Goal: Task Accomplishment & Management: Complete application form

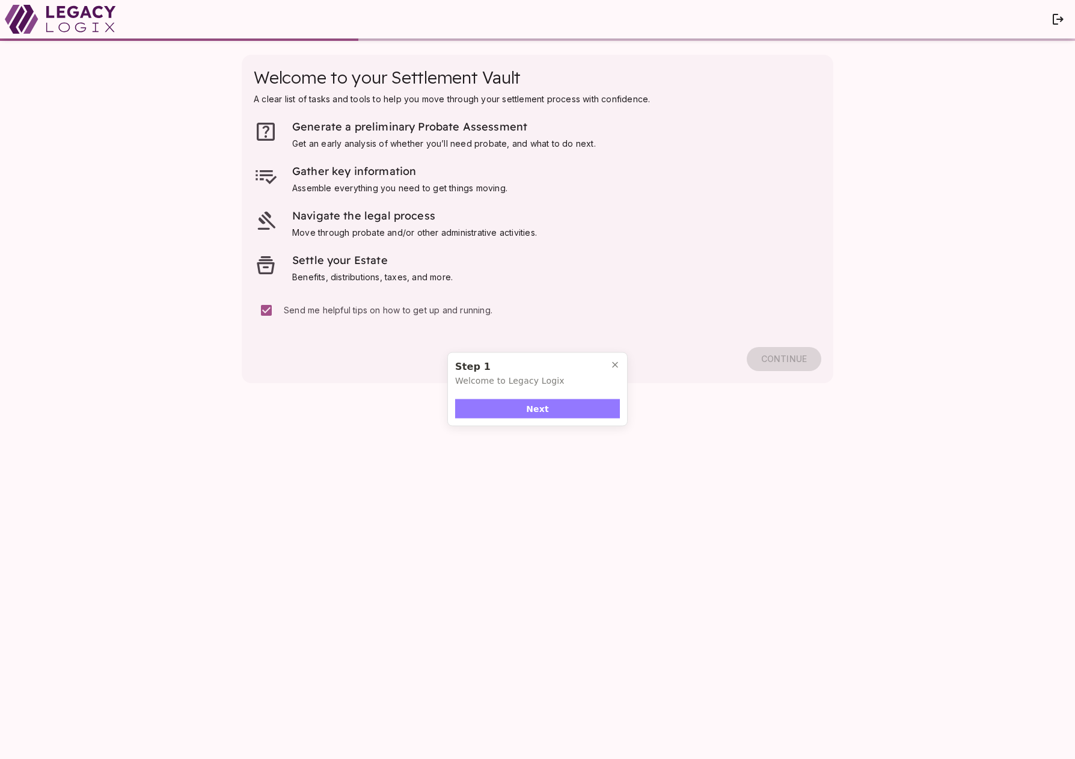
click at [550, 412] on button "Next" at bounding box center [537, 408] width 165 height 19
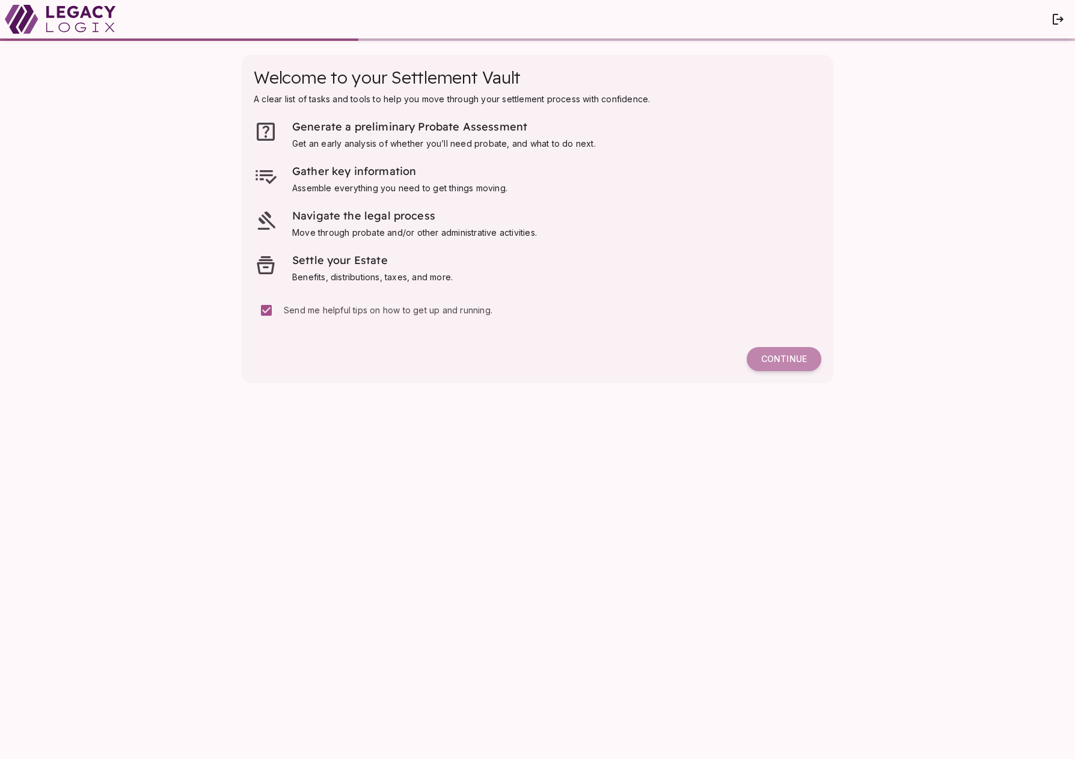
click at [775, 357] on span "Continue" at bounding box center [784, 359] width 46 height 11
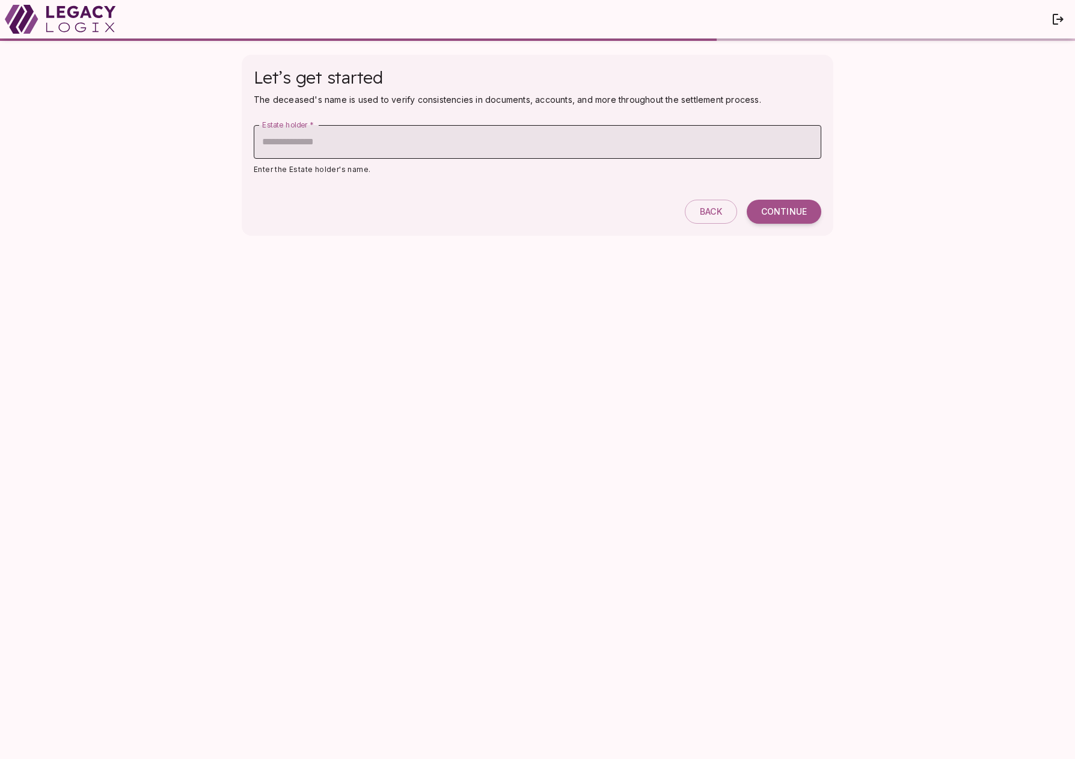
click at [400, 139] on input "Estate holder   *" at bounding box center [538, 142] width 568 height 34
type input "**********"
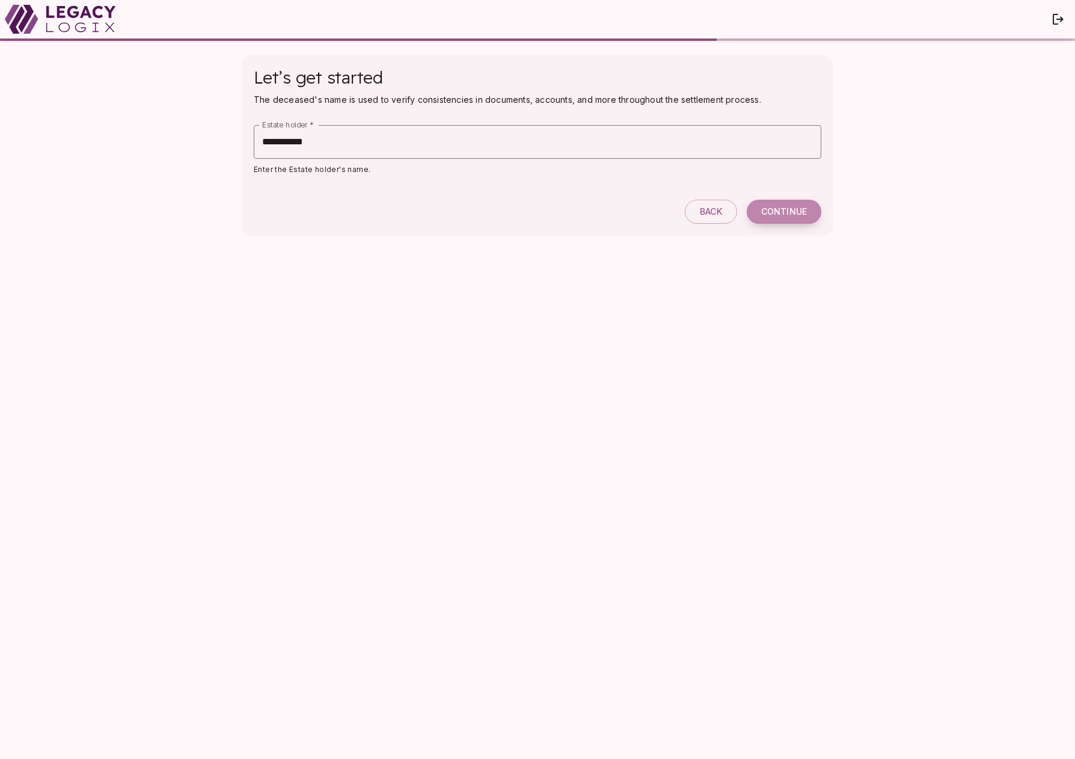
click at [786, 213] on span "Continue" at bounding box center [784, 211] width 46 height 11
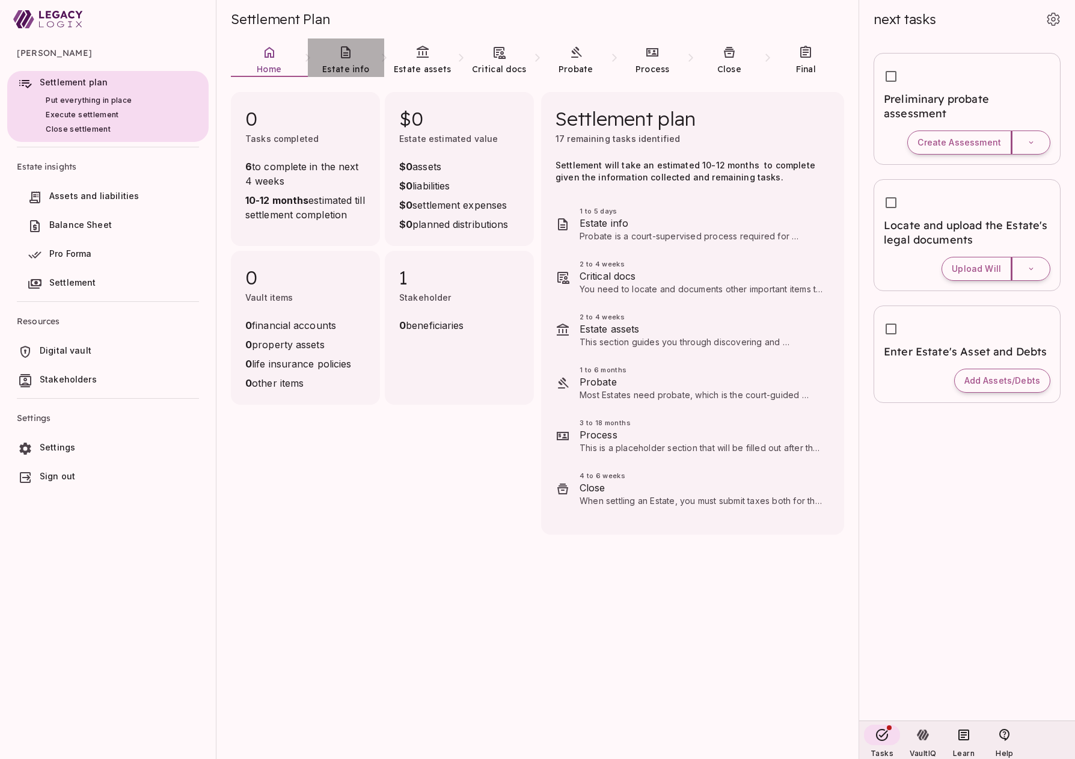
click at [347, 60] on link "Estate info" at bounding box center [346, 59] width 77 height 43
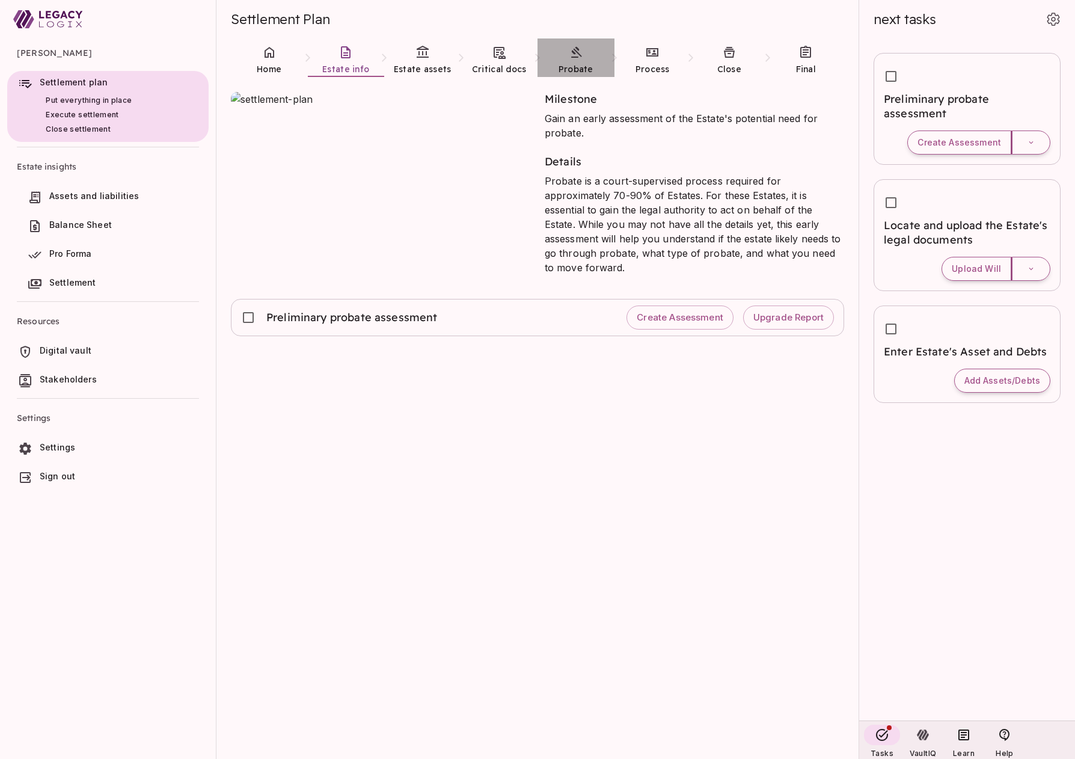
click at [572, 57] on icon at bounding box center [576, 52] width 11 height 11
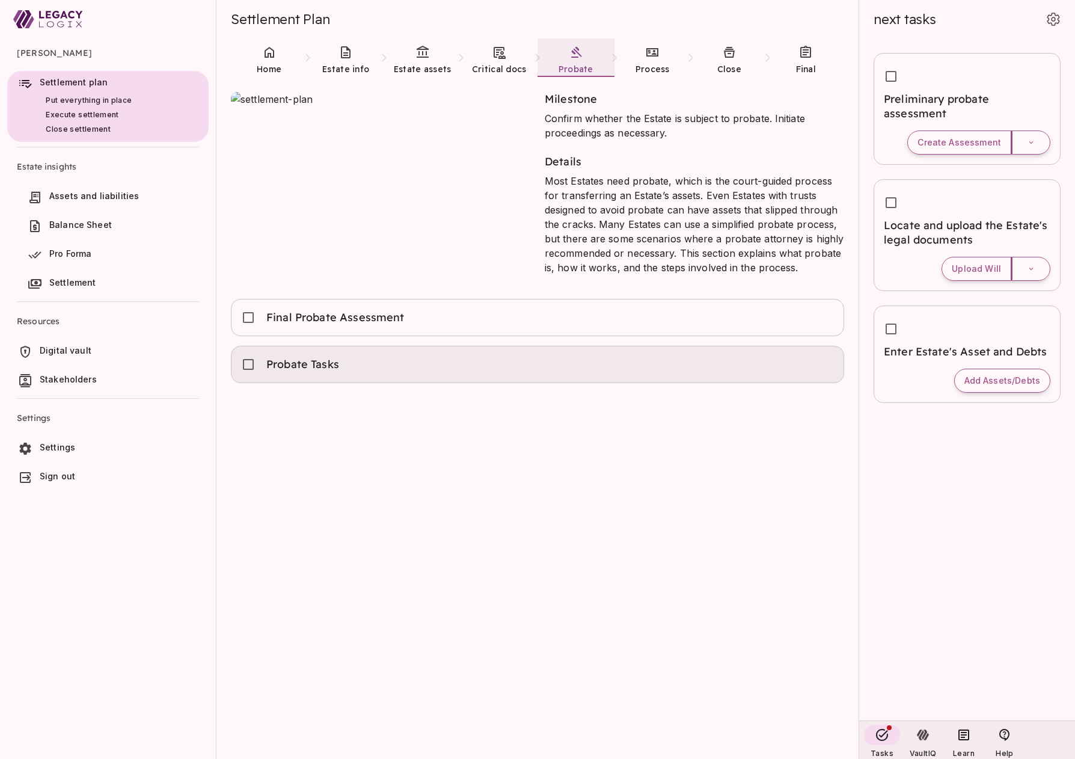
click at [515, 366] on div "Probate Tasks" at bounding box center [537, 364] width 593 height 26
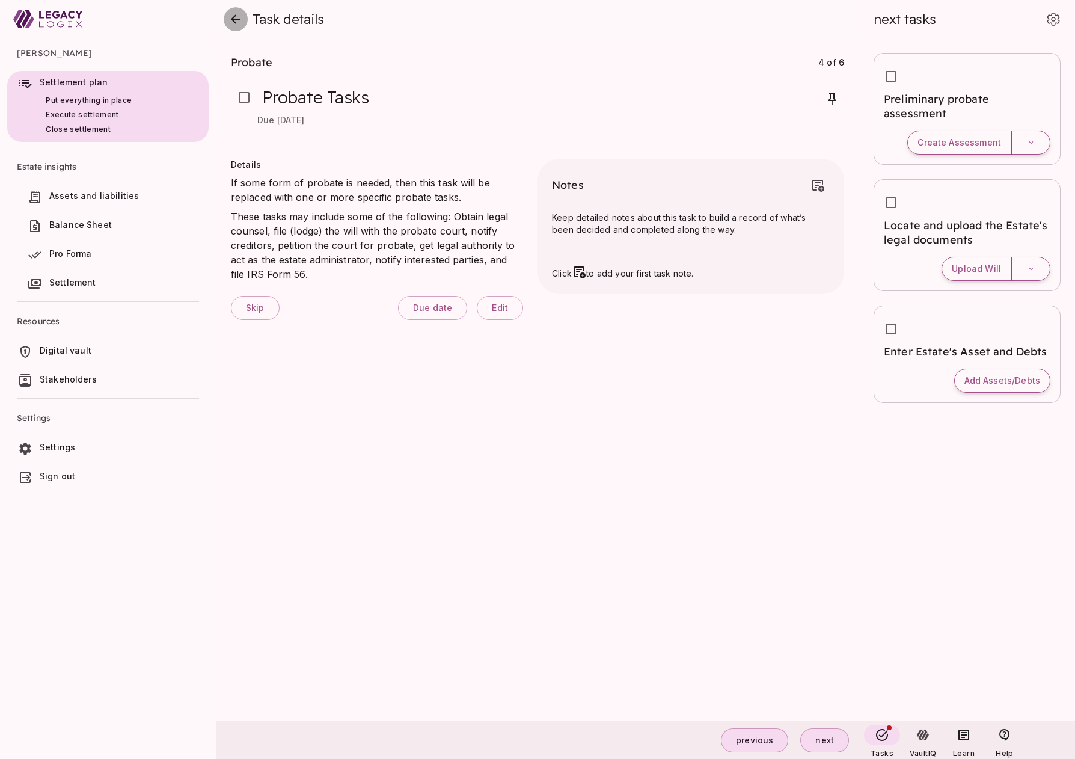
click at [231, 16] on icon "close" at bounding box center [235, 19] width 14 height 14
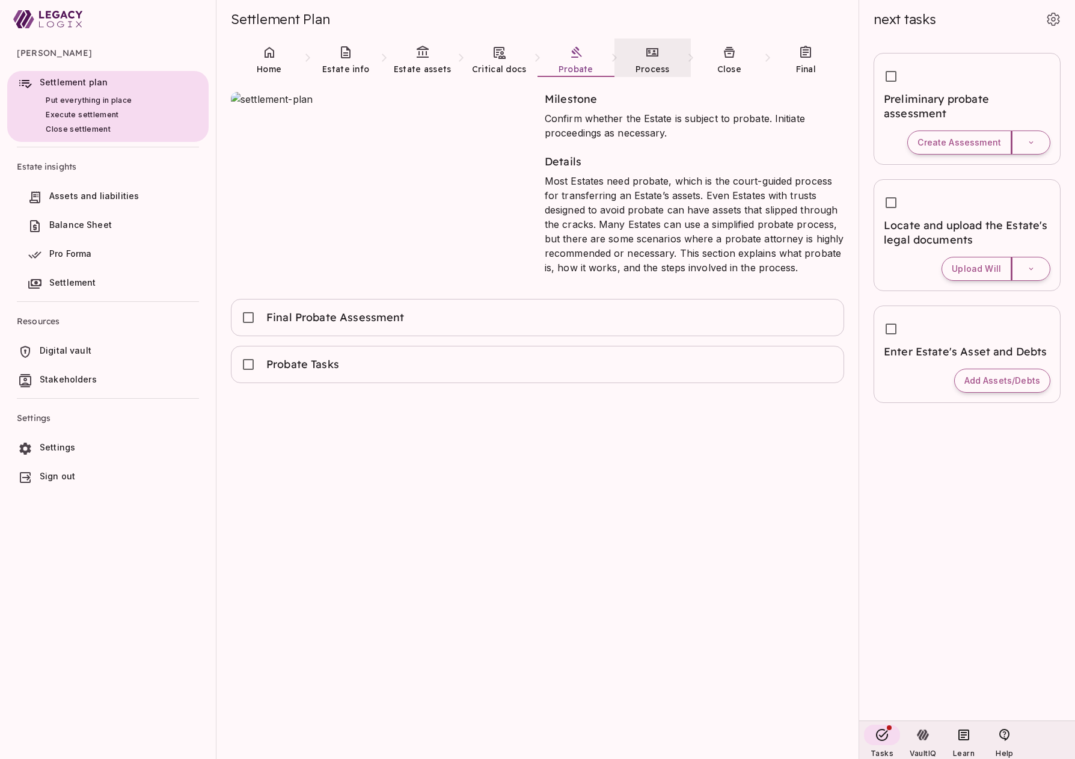
click at [651, 61] on link "Process" at bounding box center [652, 59] width 77 height 43
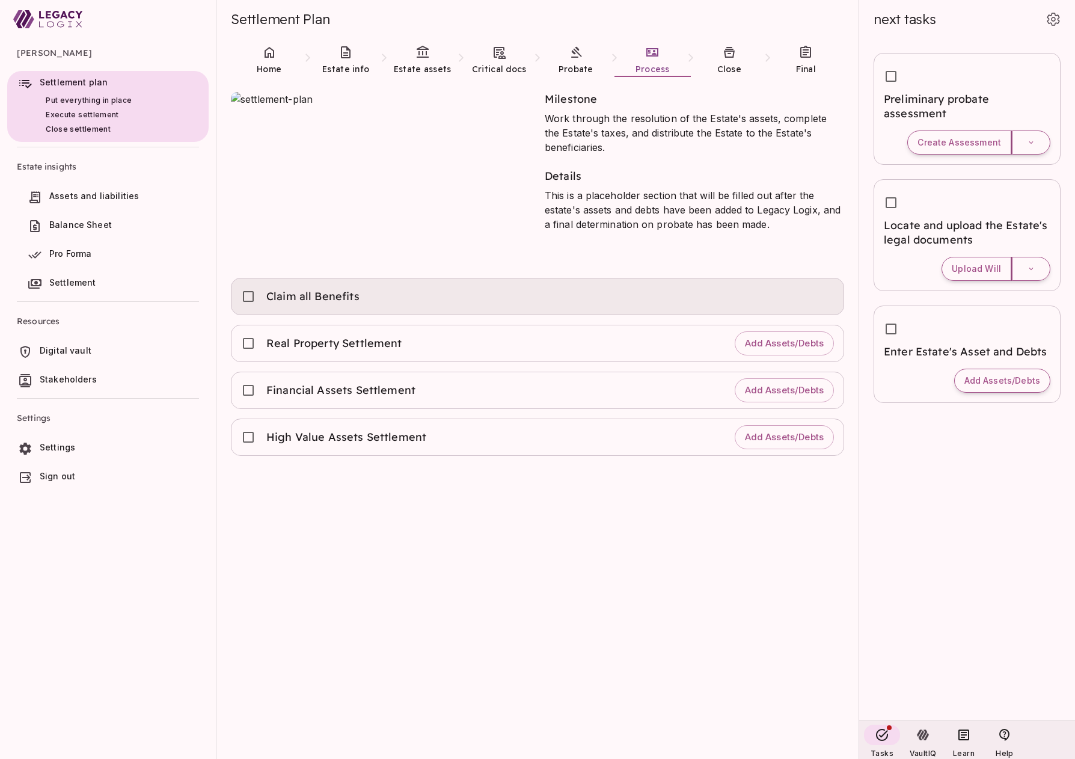
click at [460, 301] on div "Claim all Benefits" at bounding box center [537, 296] width 593 height 26
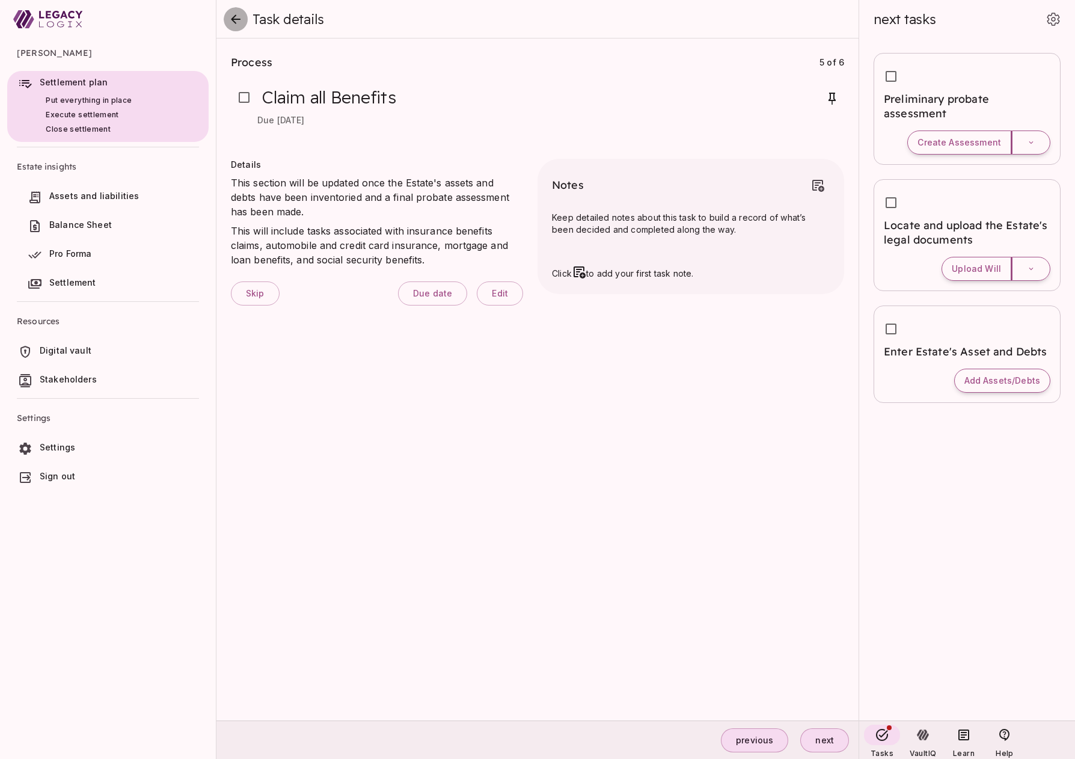
click at [233, 17] on icon "close" at bounding box center [236, 18] width 10 height 9
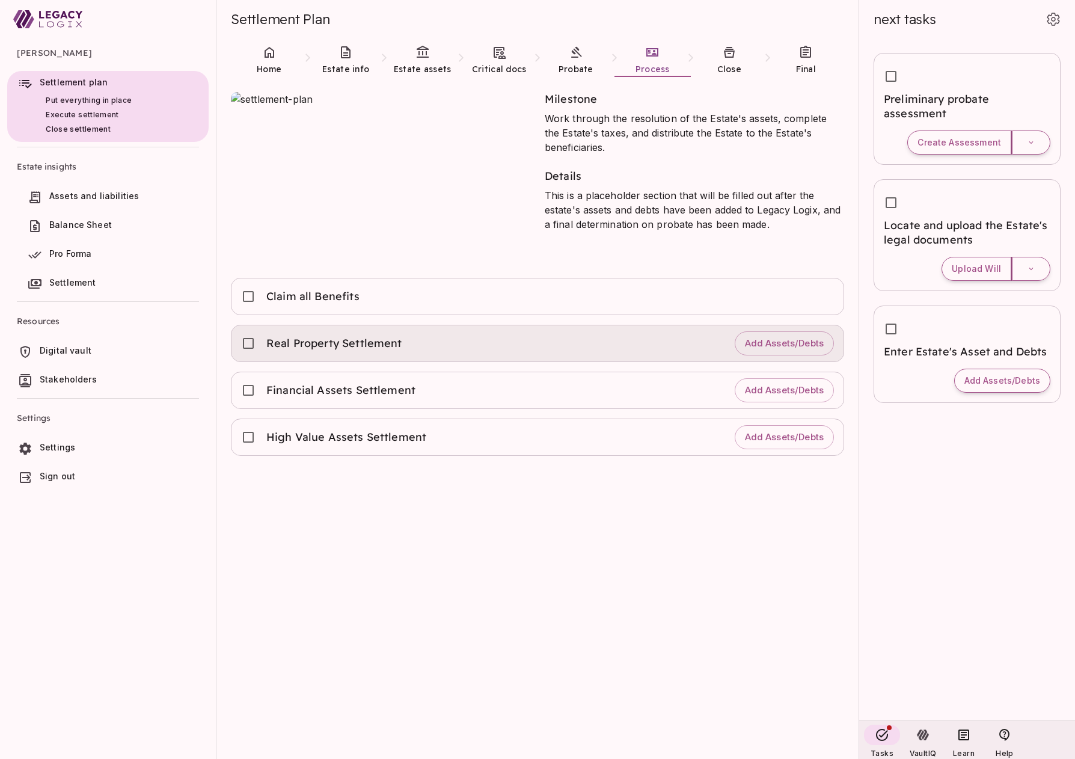
click at [452, 334] on div "Real Property Settlement Add Assets/Debts" at bounding box center [537, 343] width 593 height 26
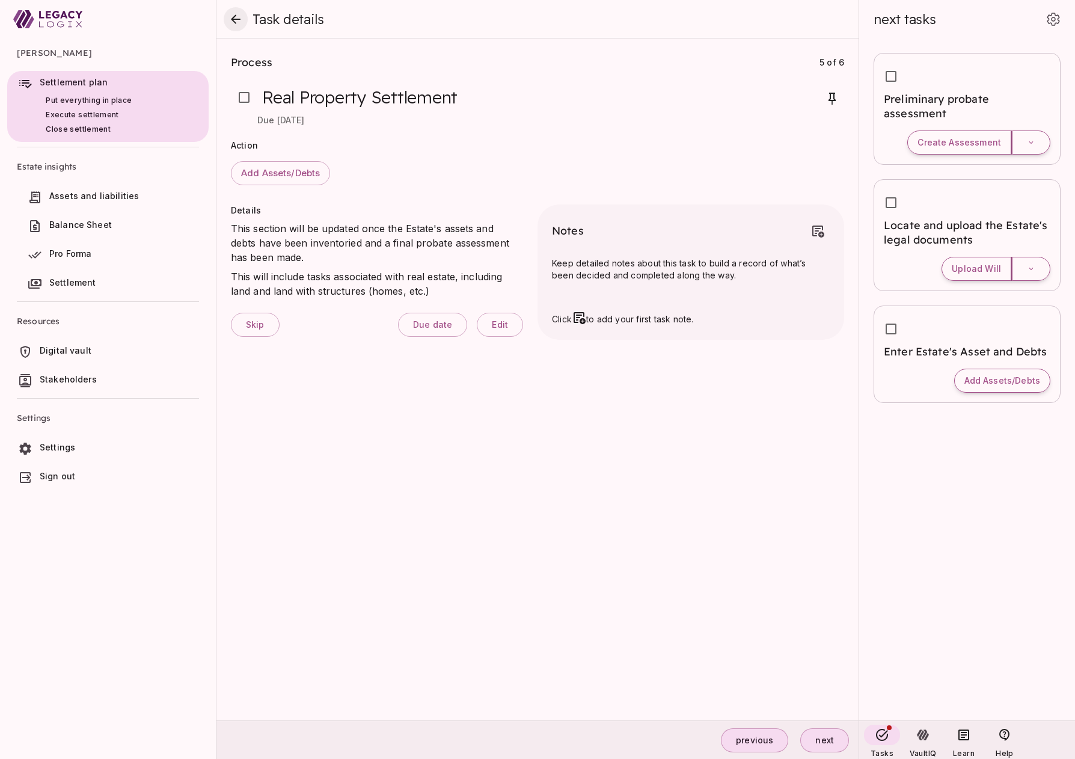
click at [237, 19] on icon "close" at bounding box center [236, 18] width 10 height 9
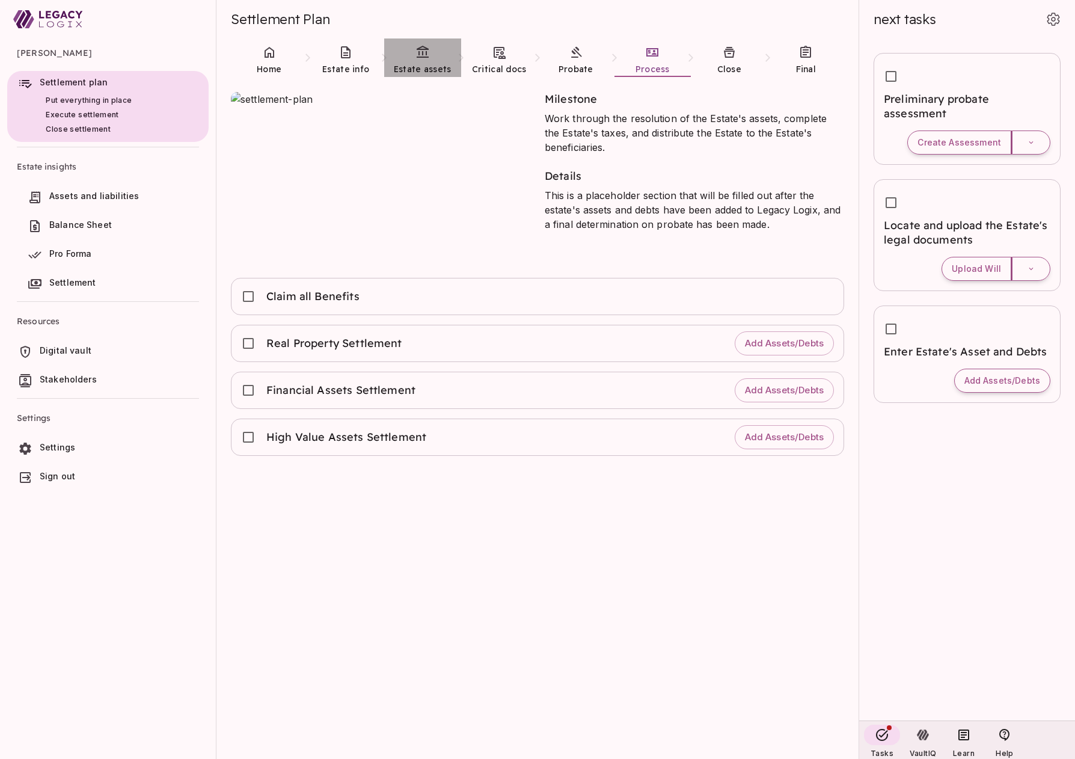
click at [425, 60] on link "Estate assets" at bounding box center [422, 59] width 77 height 43
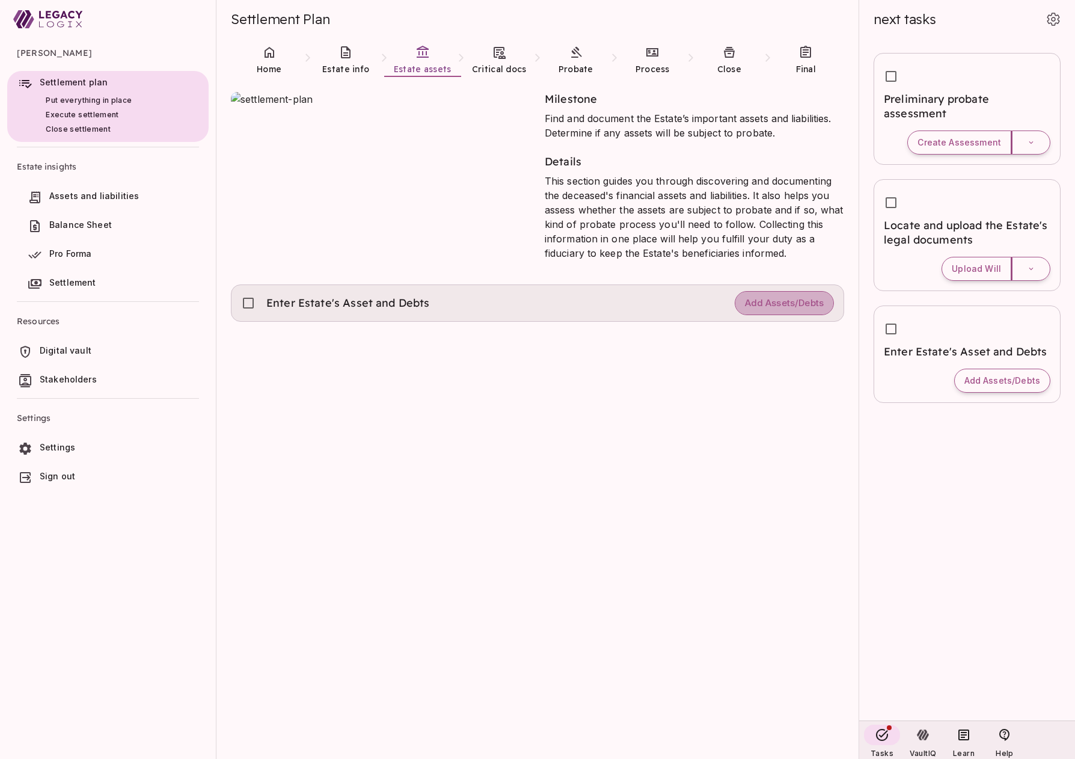
click at [774, 303] on span "Add Assets/Debts" at bounding box center [784, 303] width 79 height 11
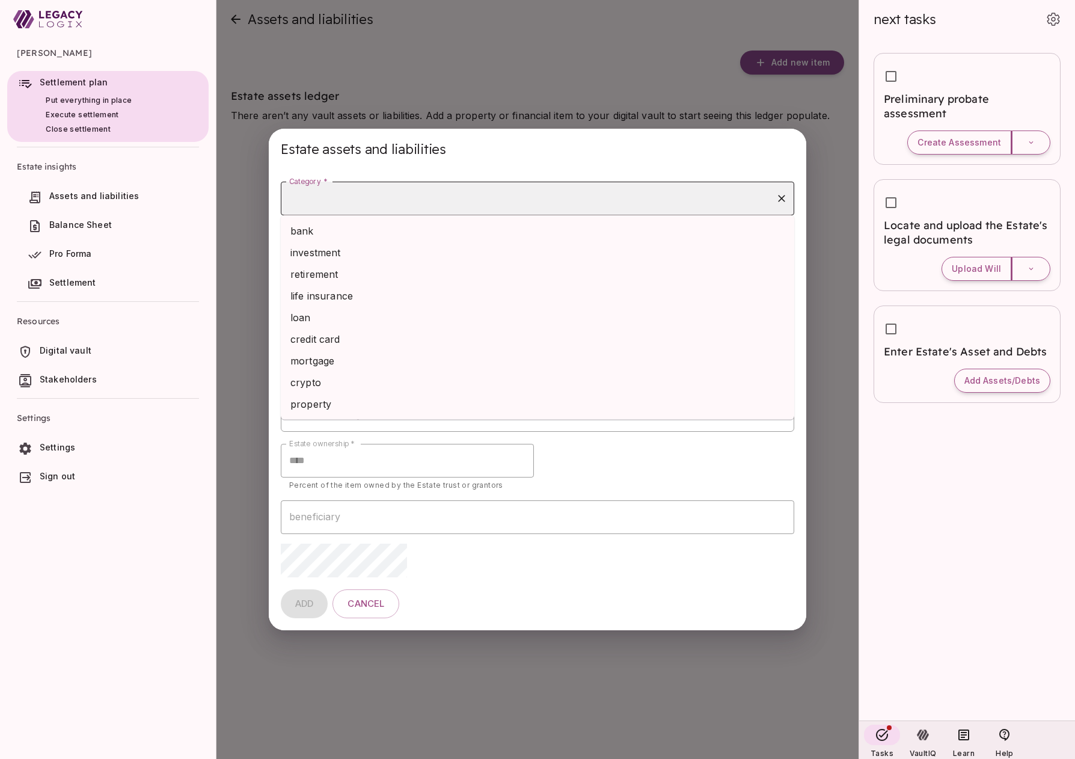
click at [469, 197] on input "Category *" at bounding box center [528, 198] width 485 height 23
click at [452, 233] on li "bank" at bounding box center [537, 231] width 513 height 22
type input "****"
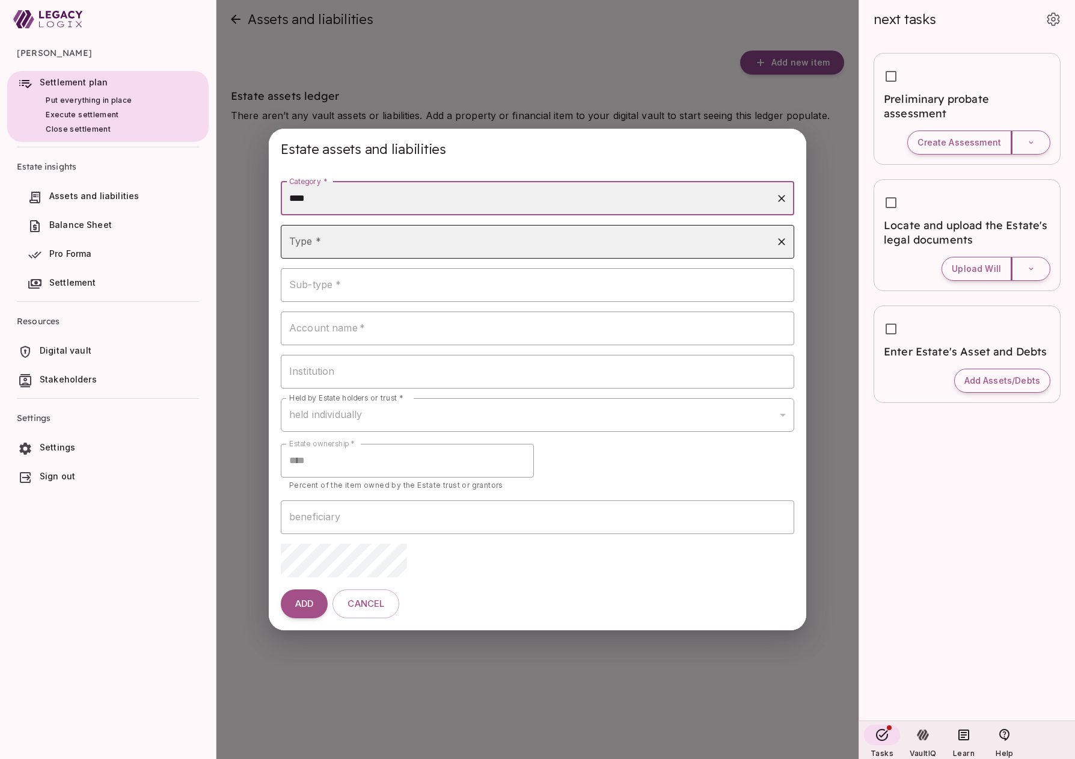
click at [436, 240] on input "Type *" at bounding box center [528, 241] width 485 height 23
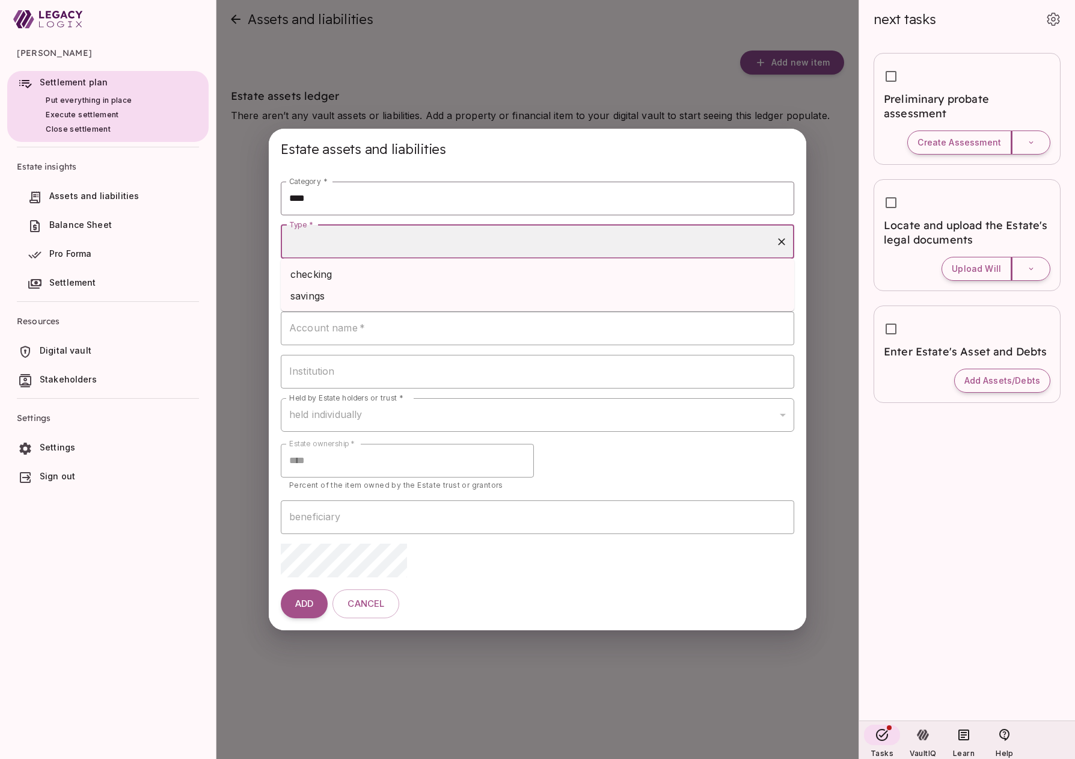
click at [430, 278] on li "checking" at bounding box center [537, 274] width 513 height 22
type input "********"
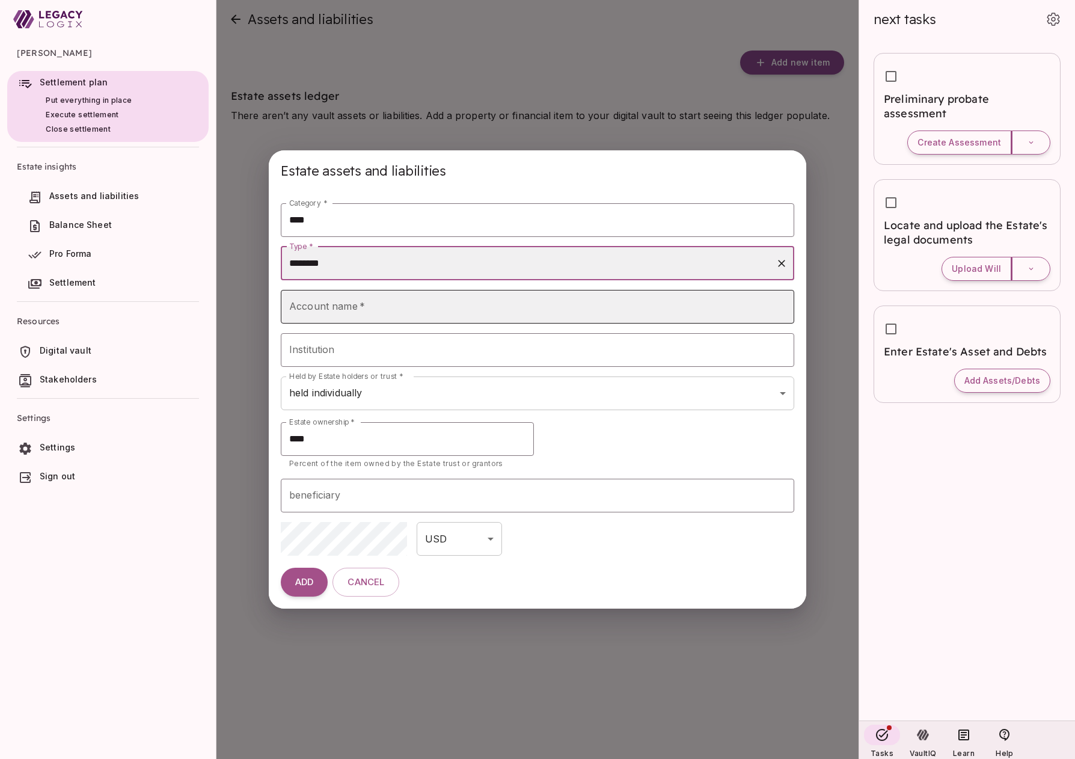
click at [406, 304] on input "Account name   *" at bounding box center [537, 307] width 513 height 34
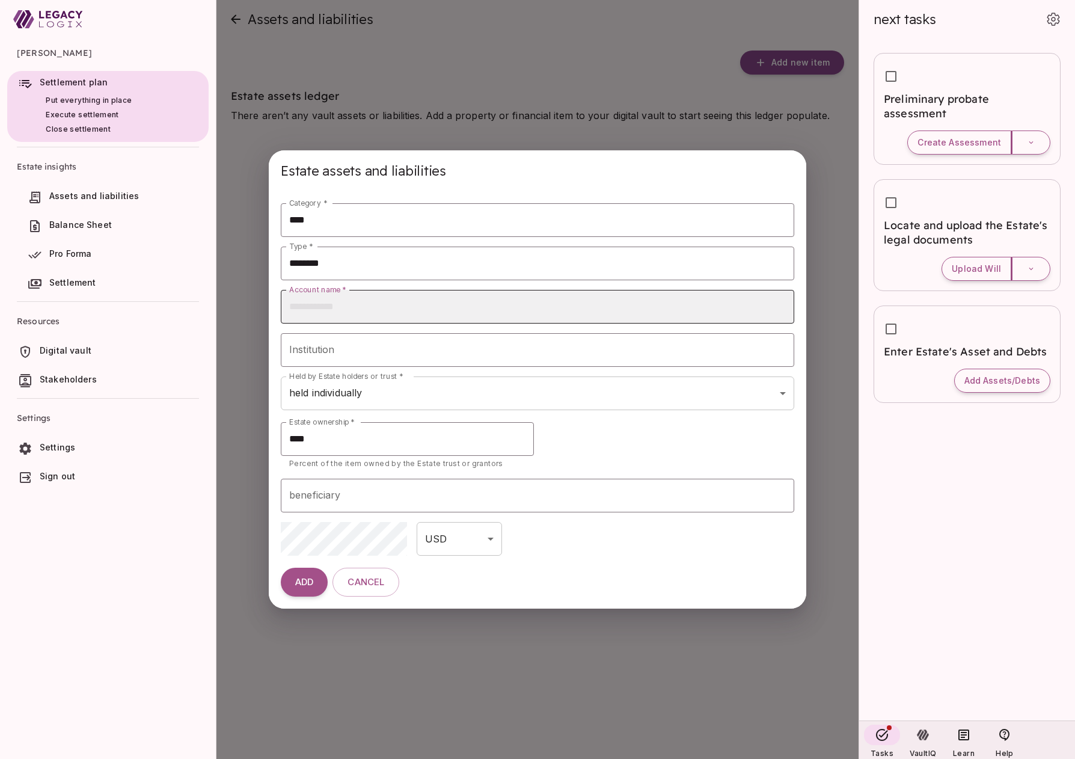
type input "**********"
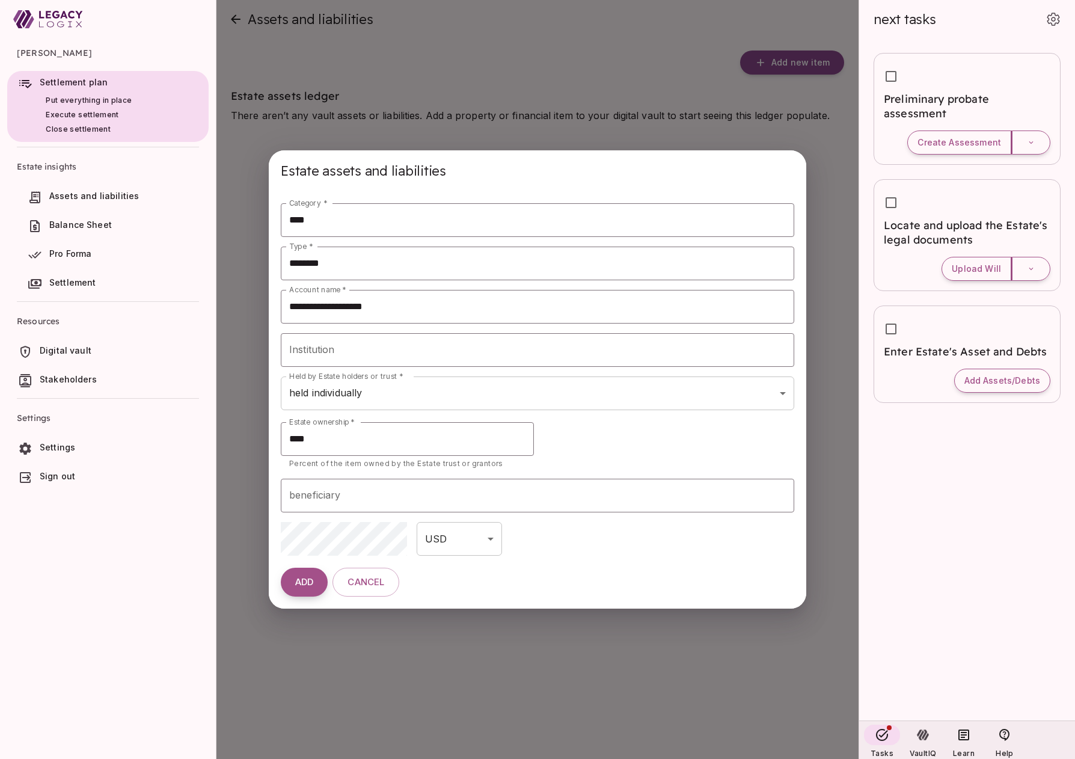
click at [303, 583] on span "ADD" at bounding box center [304, 582] width 18 height 11
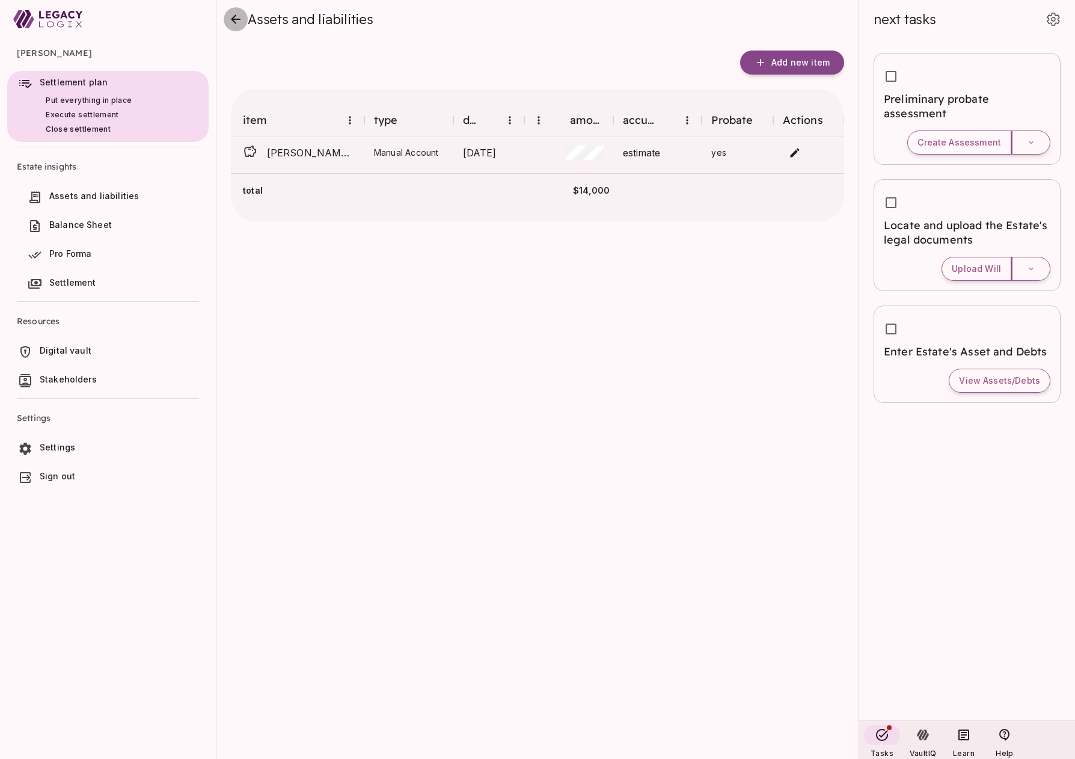
click at [233, 22] on icon "close" at bounding box center [235, 19] width 14 height 14
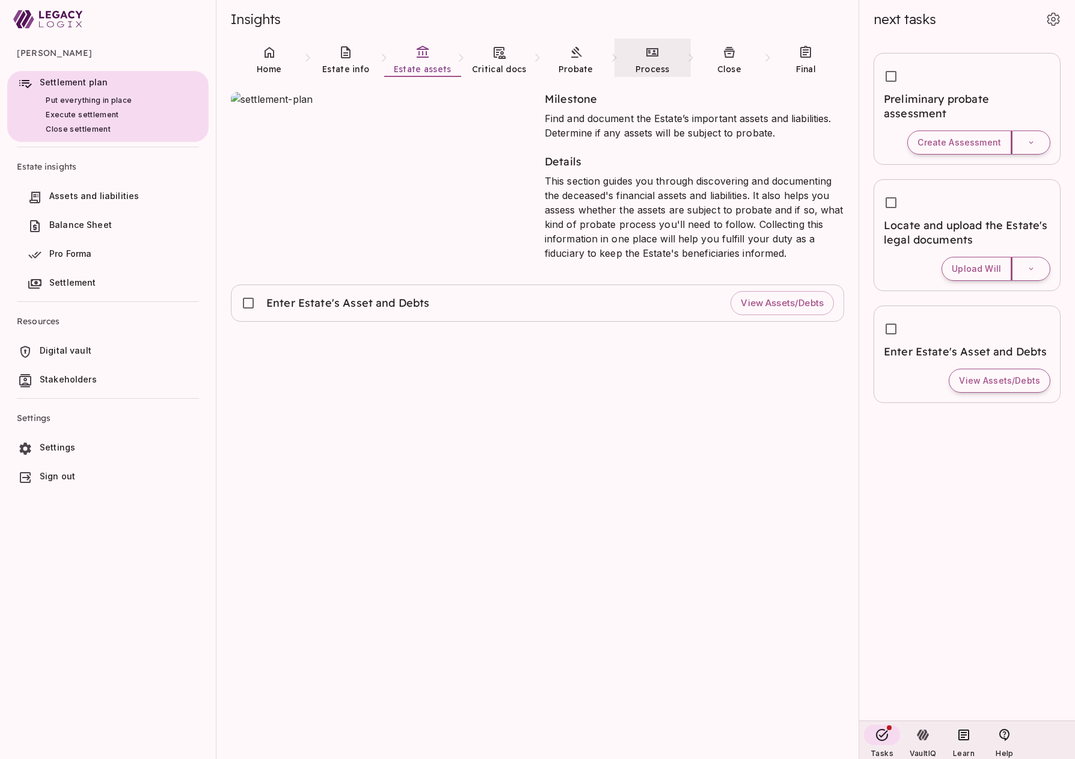
click at [659, 64] on span "Process" at bounding box center [652, 69] width 34 height 11
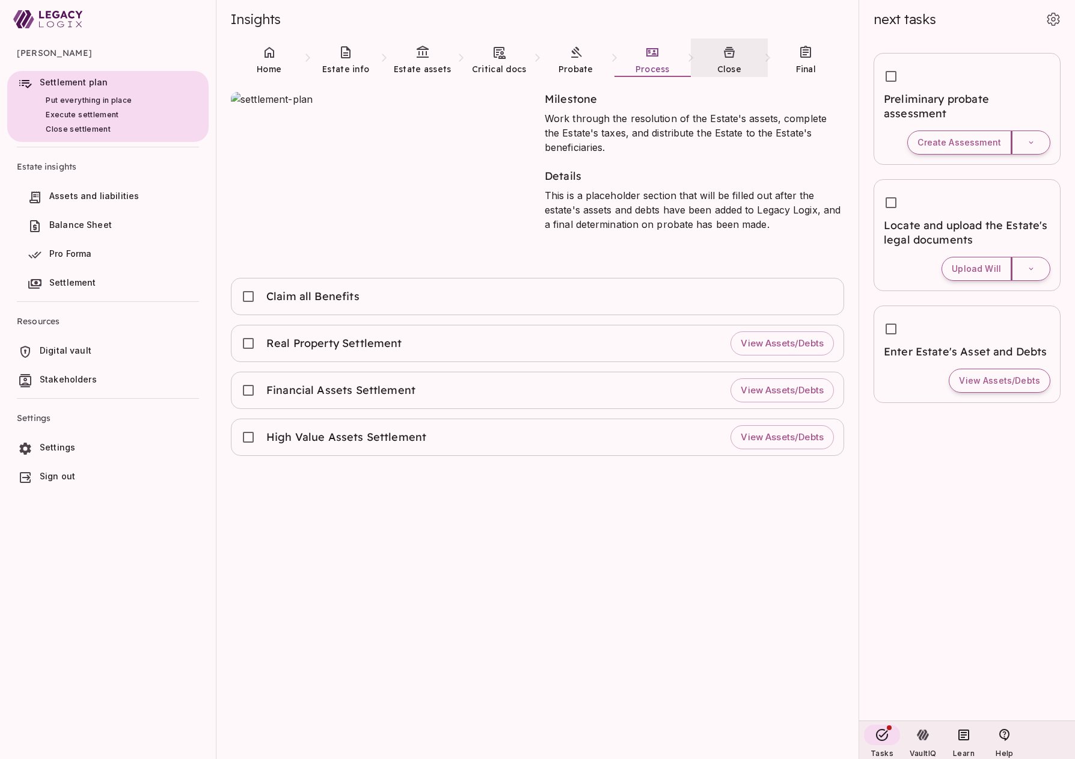
click at [723, 63] on span "Close" at bounding box center [729, 69] width 25 height 12
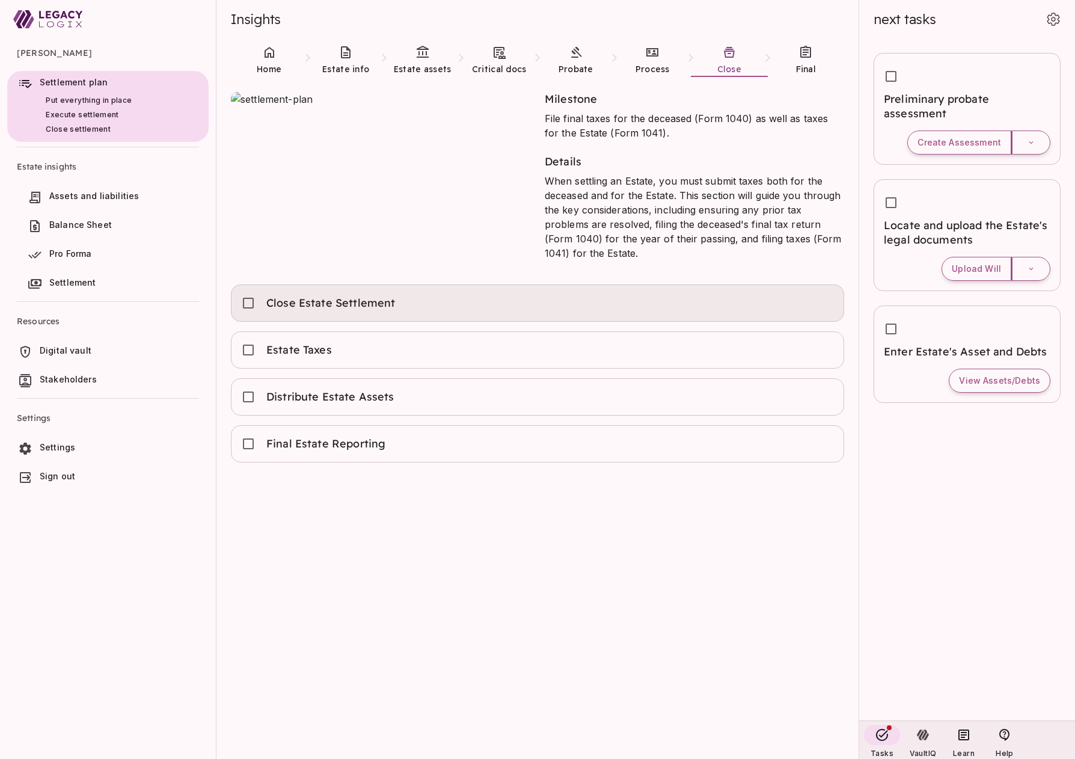
click at [506, 295] on div "Close Estate Settlement" at bounding box center [537, 303] width 593 height 26
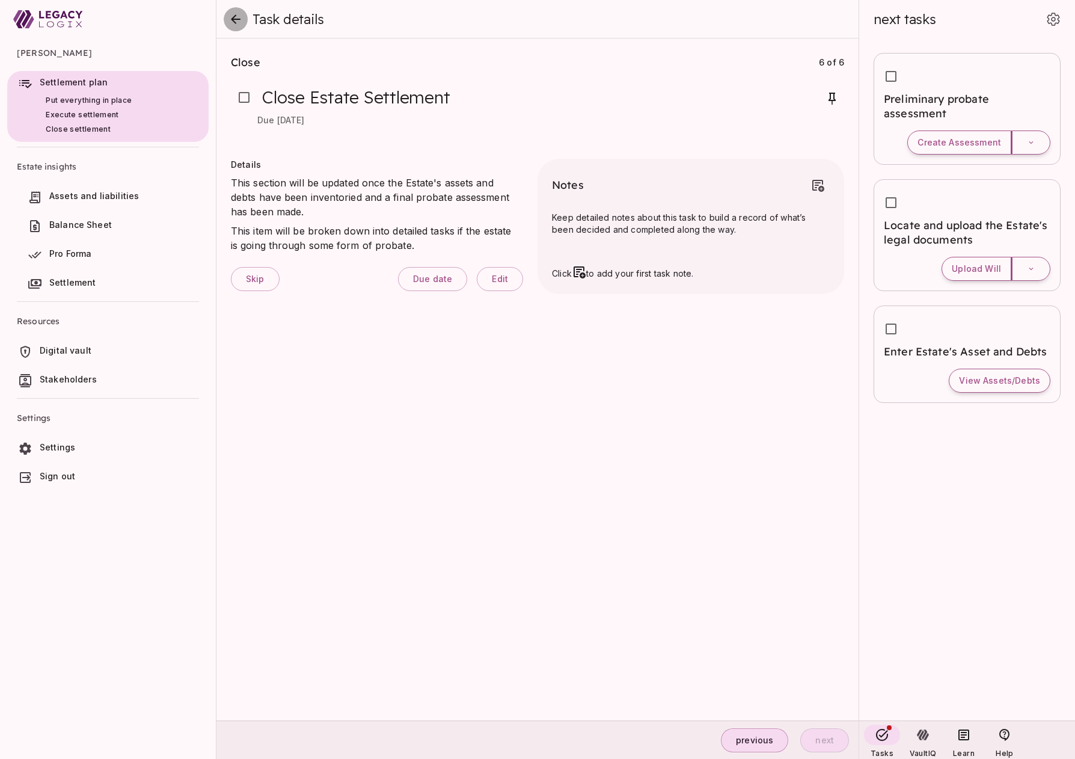
click at [239, 23] on icon "close" at bounding box center [235, 19] width 14 height 14
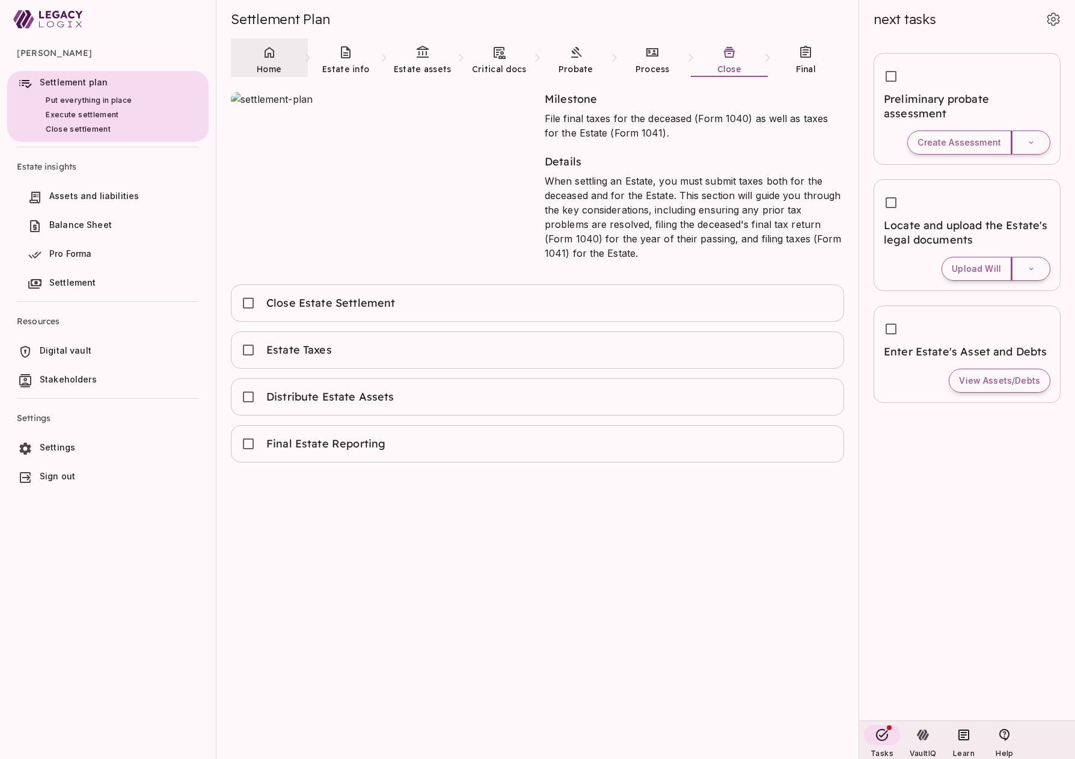
click at [269, 61] on link "Home" at bounding box center [269, 59] width 77 height 43
